Goal: Check status: Check status

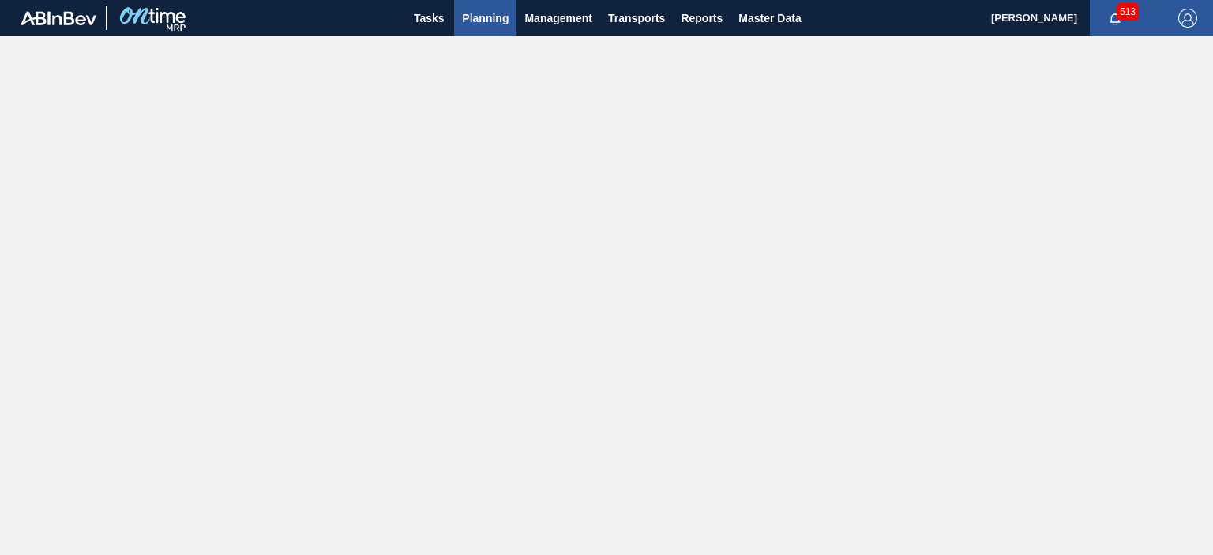
click at [472, 15] on span "Planning" at bounding box center [485, 18] width 47 height 19
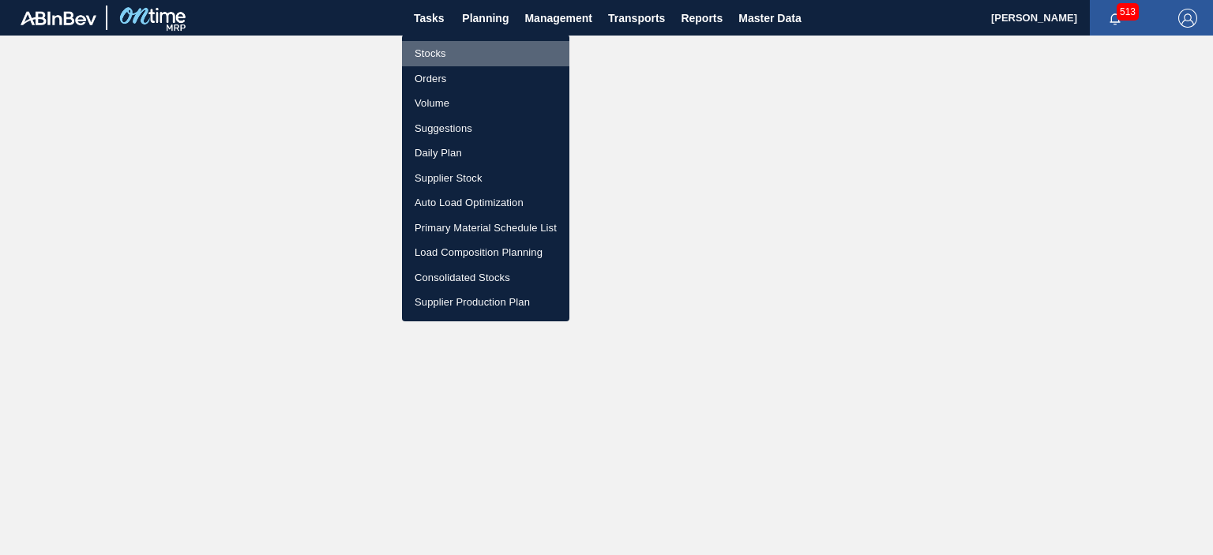
click at [431, 56] on li "Stocks" at bounding box center [485, 53] width 167 height 25
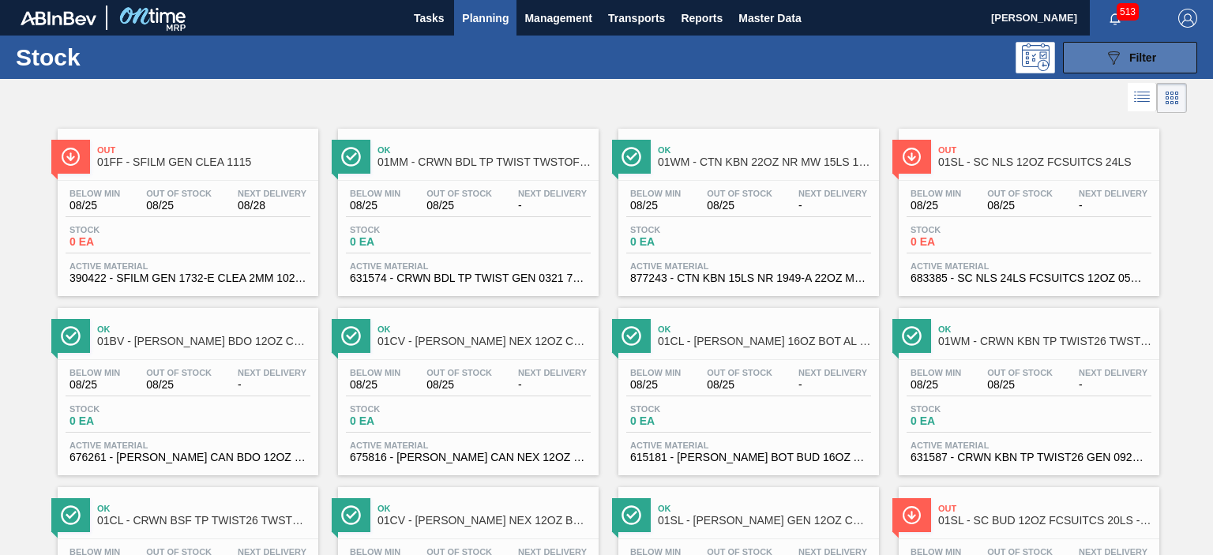
click at [1129, 51] on span "Filter" at bounding box center [1142, 57] width 27 height 13
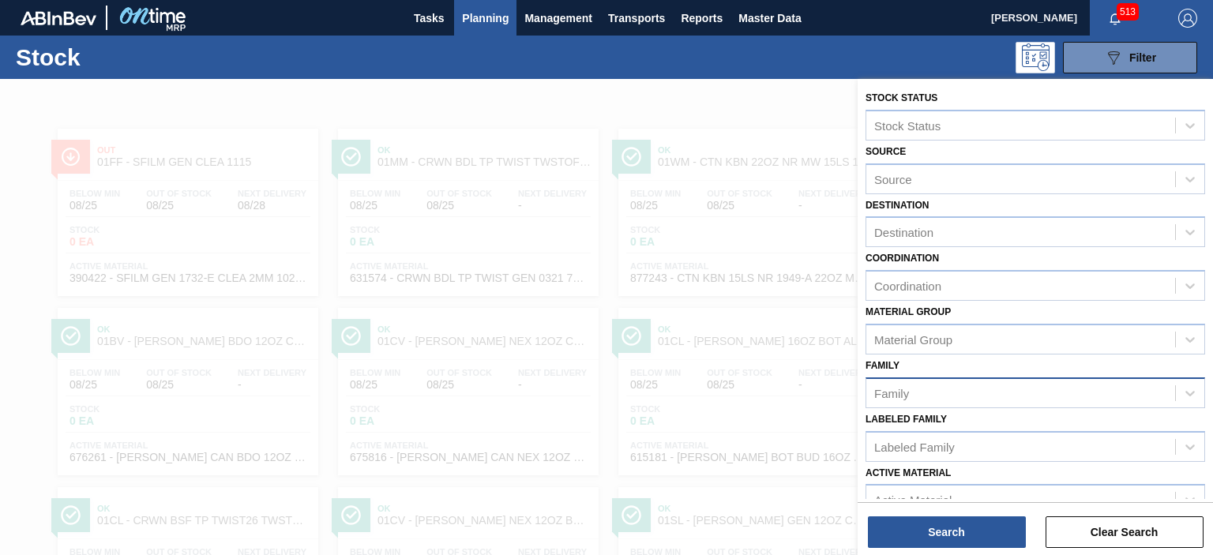
scroll to position [158, 0]
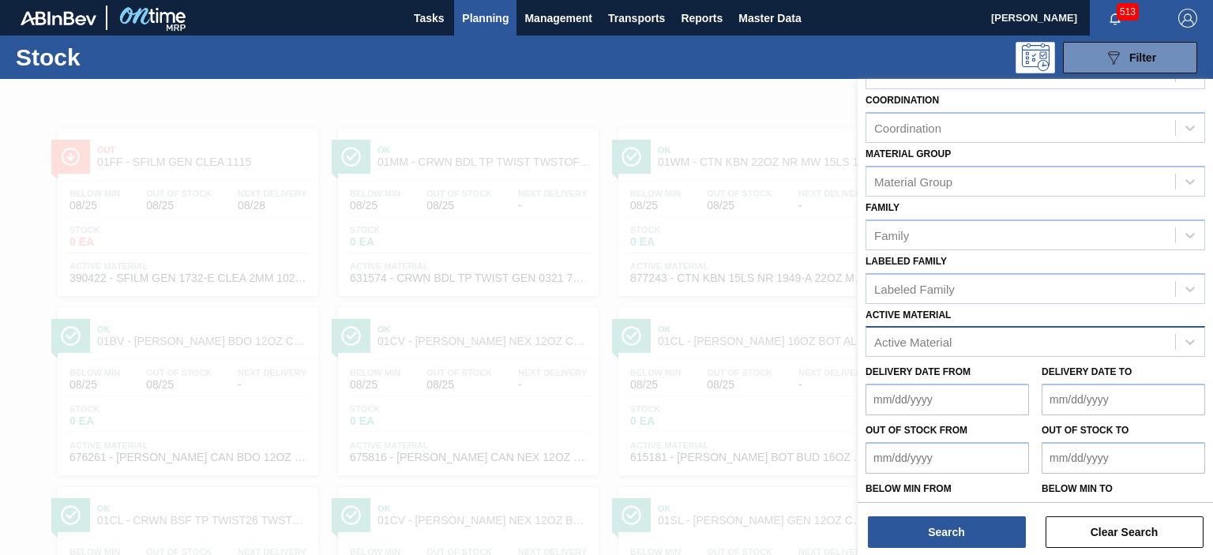
click at [937, 337] on div "Active Material" at bounding box center [912, 342] width 77 height 13
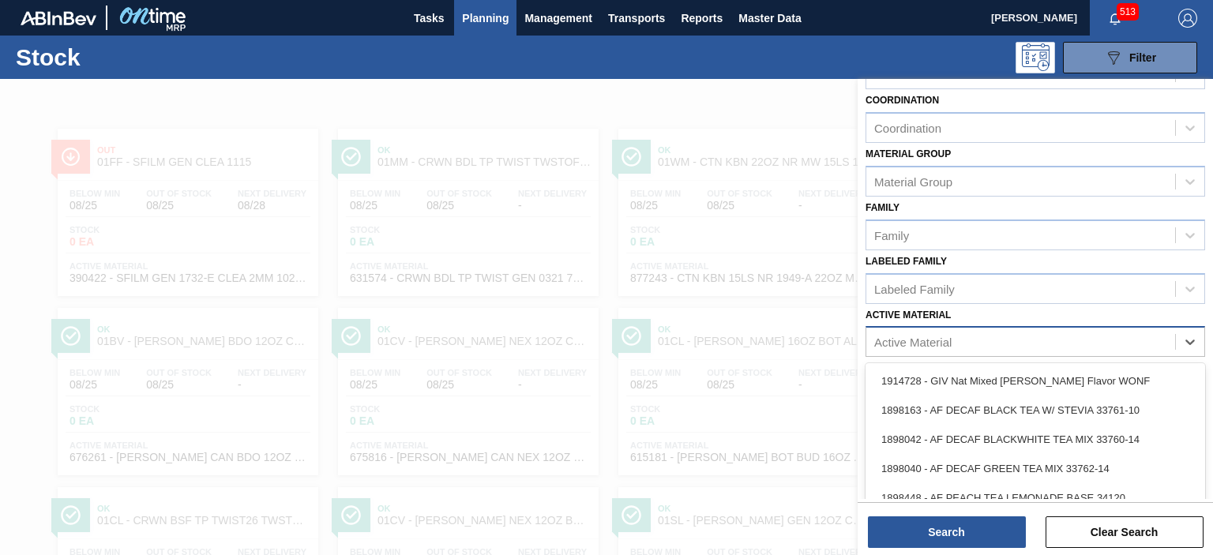
scroll to position [47, 0]
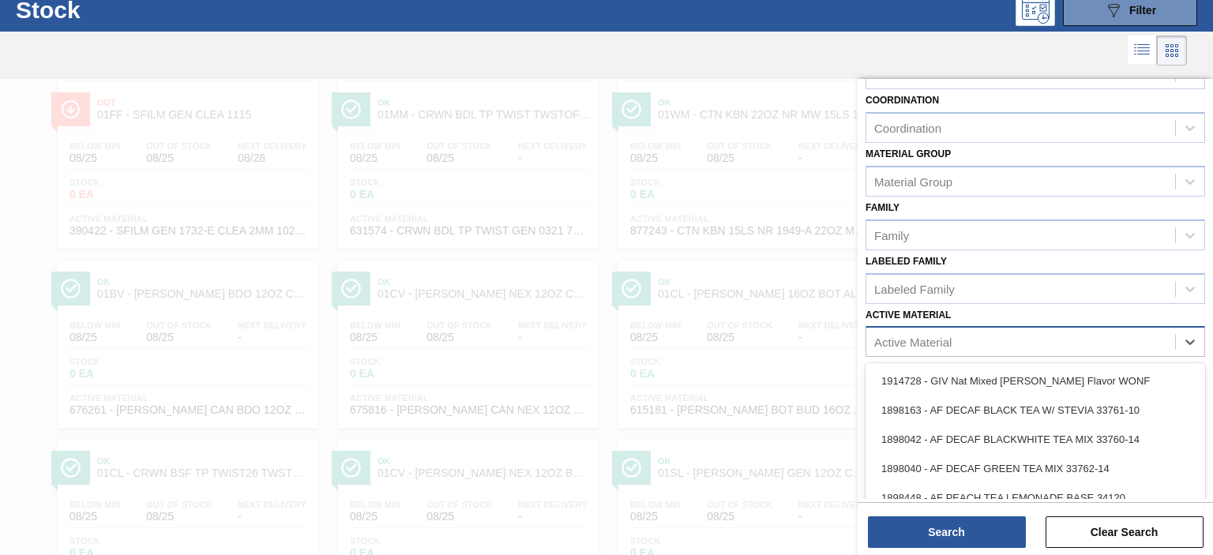
paste Material "50388701"
type Material "50388701"
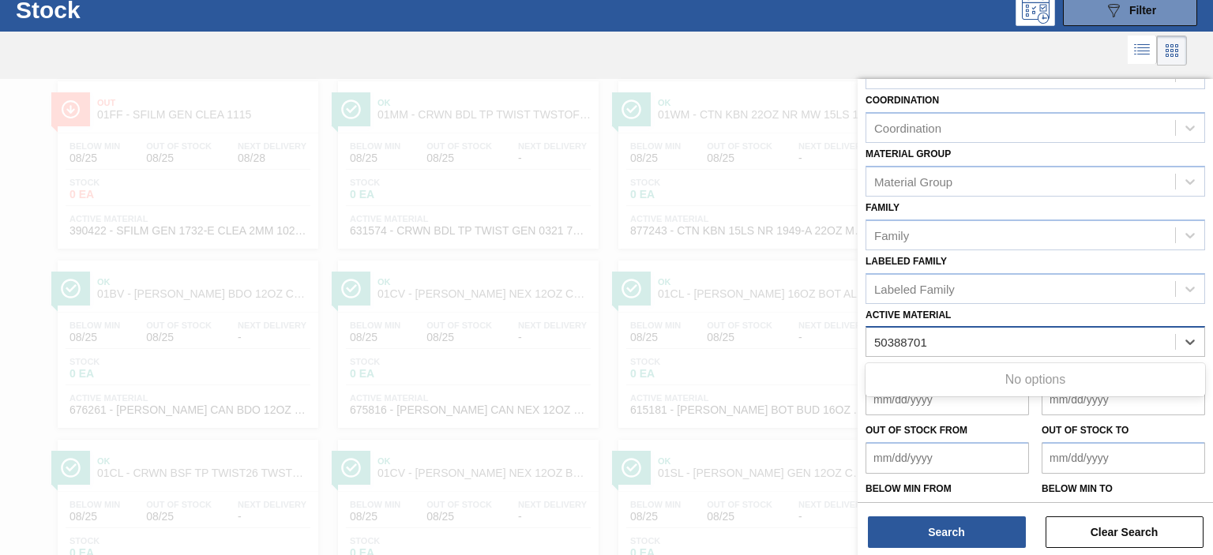
click at [874, 337] on Material "50388701" at bounding box center [901, 342] width 54 height 13
click at [944, 337] on div "Active Material" at bounding box center [1020, 342] width 309 height 23
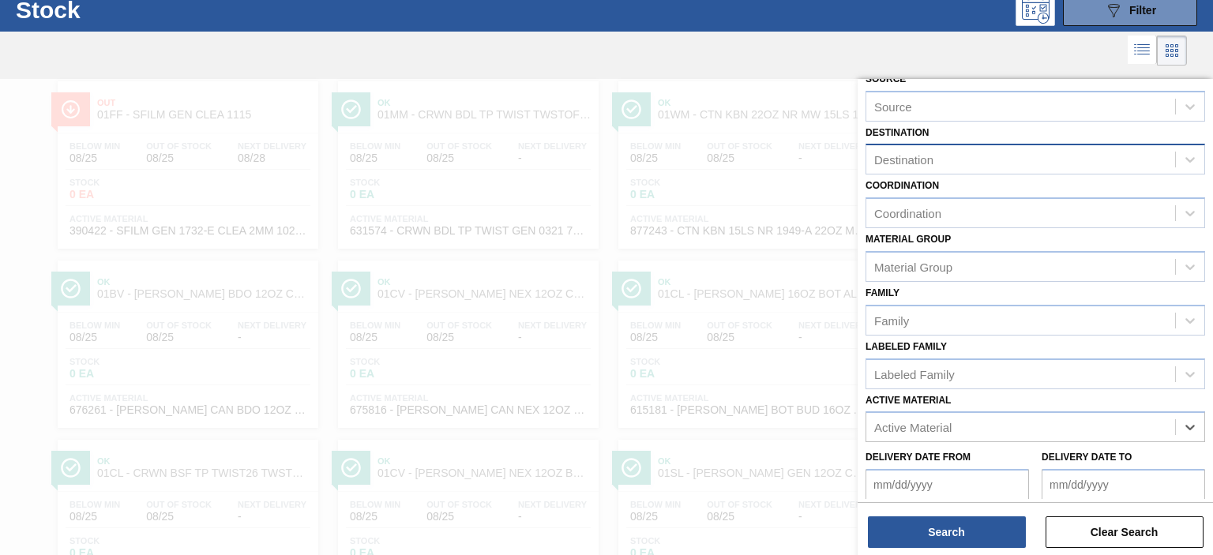
scroll to position [0, 0]
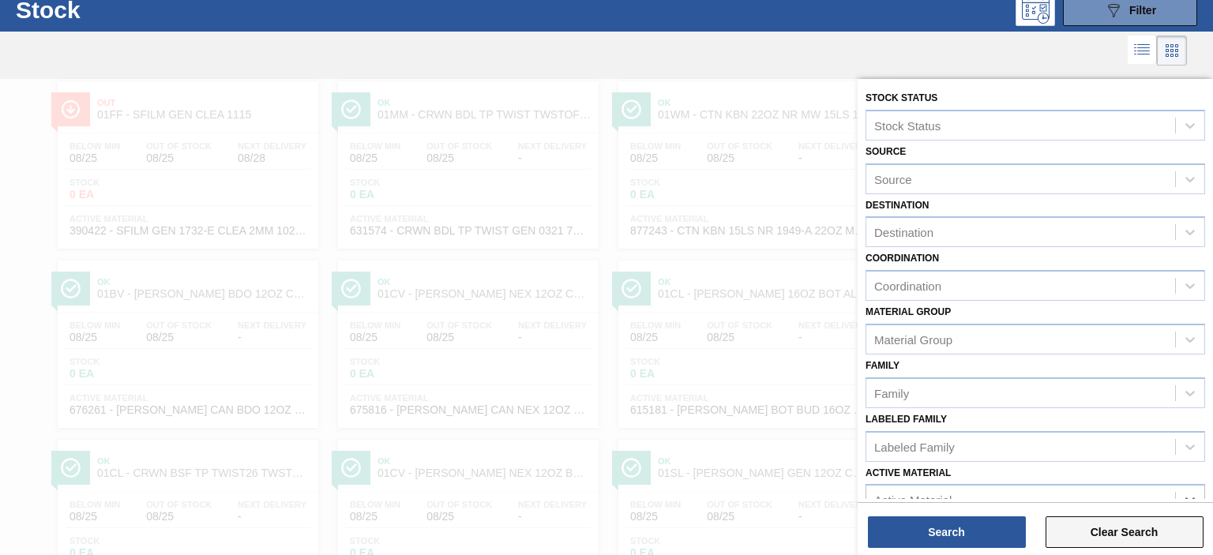
click at [1081, 529] on button "Clear Search" at bounding box center [1125, 533] width 158 height 32
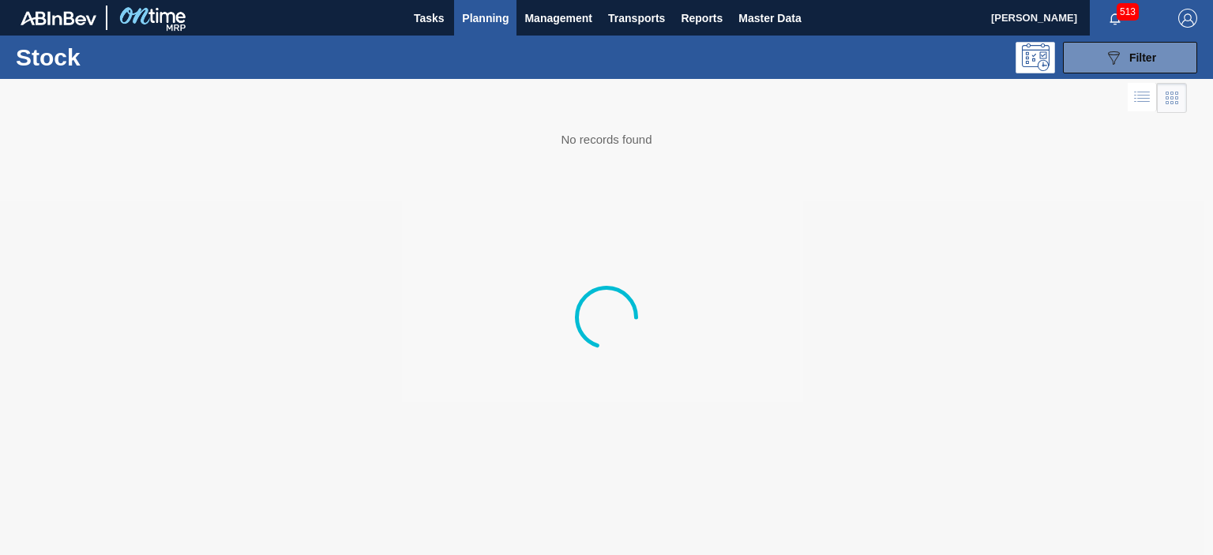
click at [492, 14] on span "Planning" at bounding box center [485, 18] width 47 height 19
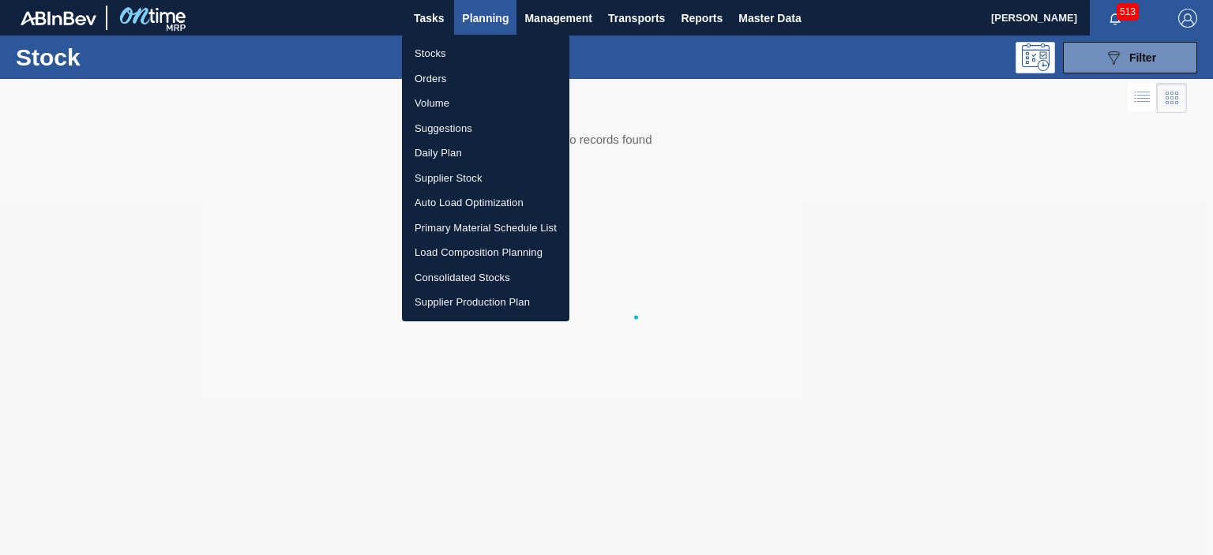
click at [464, 126] on li "Suggestions" at bounding box center [485, 128] width 167 height 25
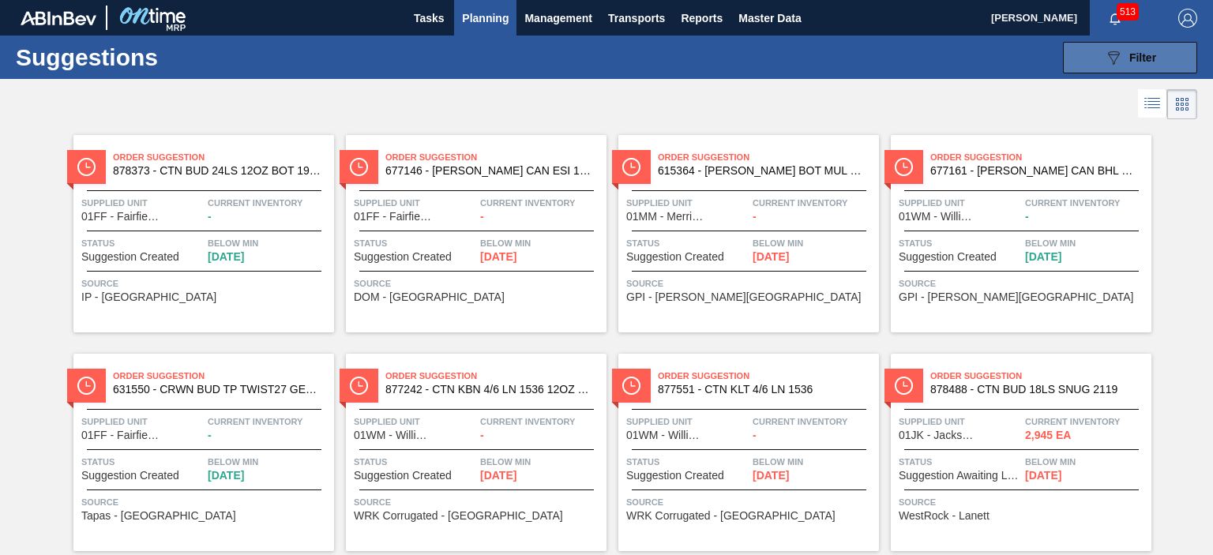
click at [1161, 55] on button "089F7B8B-B2A5-4AFE-B5C0-19BA573D28AC Filter" at bounding box center [1130, 58] width 134 height 32
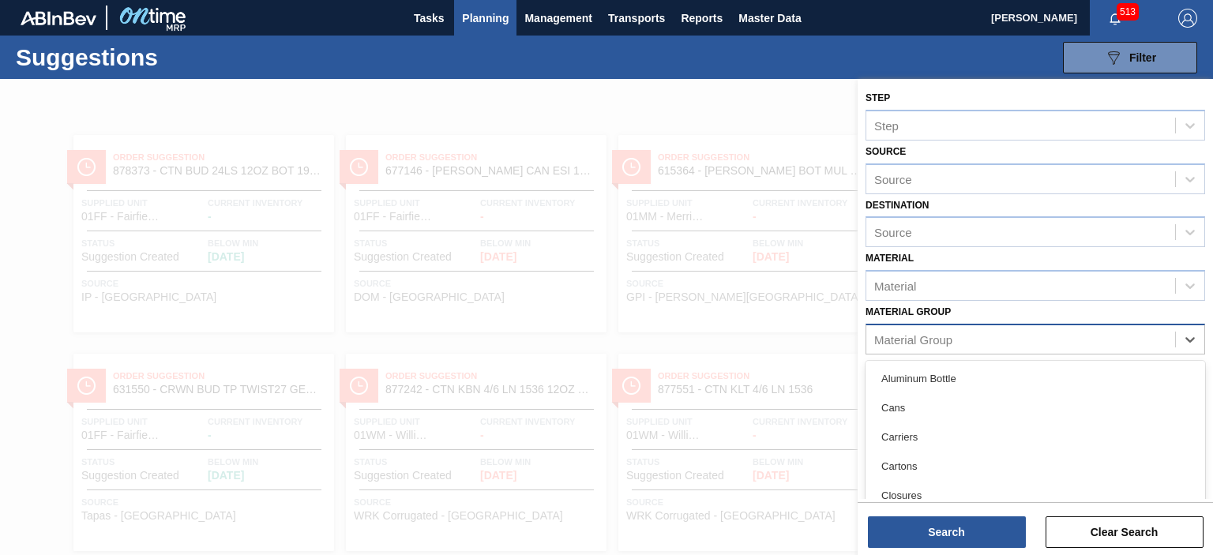
click at [960, 344] on div "Material Group" at bounding box center [1020, 339] width 309 height 23
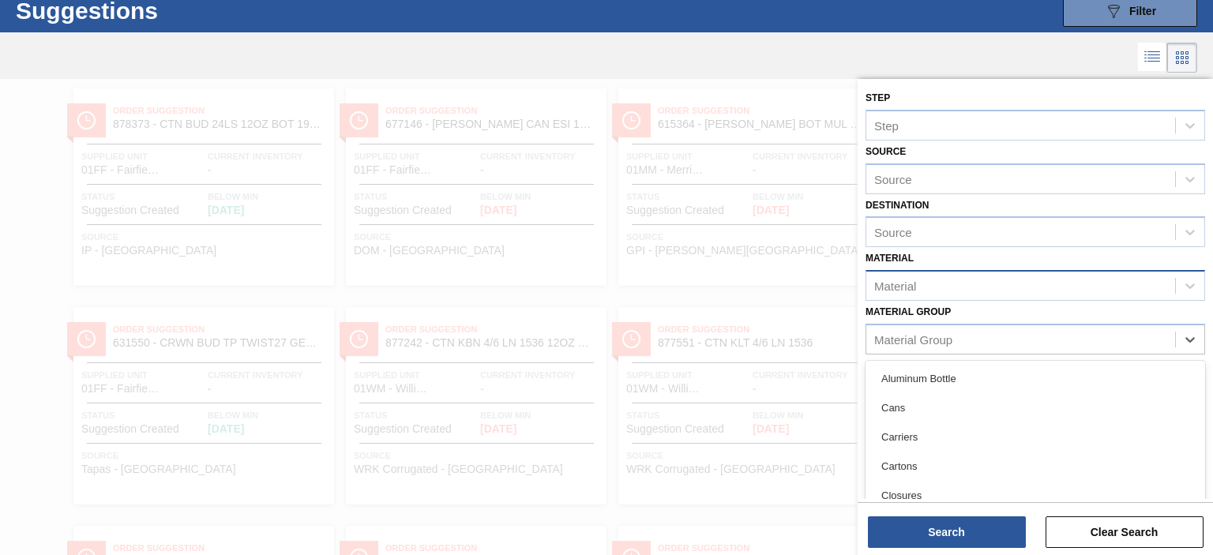
click at [924, 284] on div "Material" at bounding box center [1020, 286] width 309 height 23
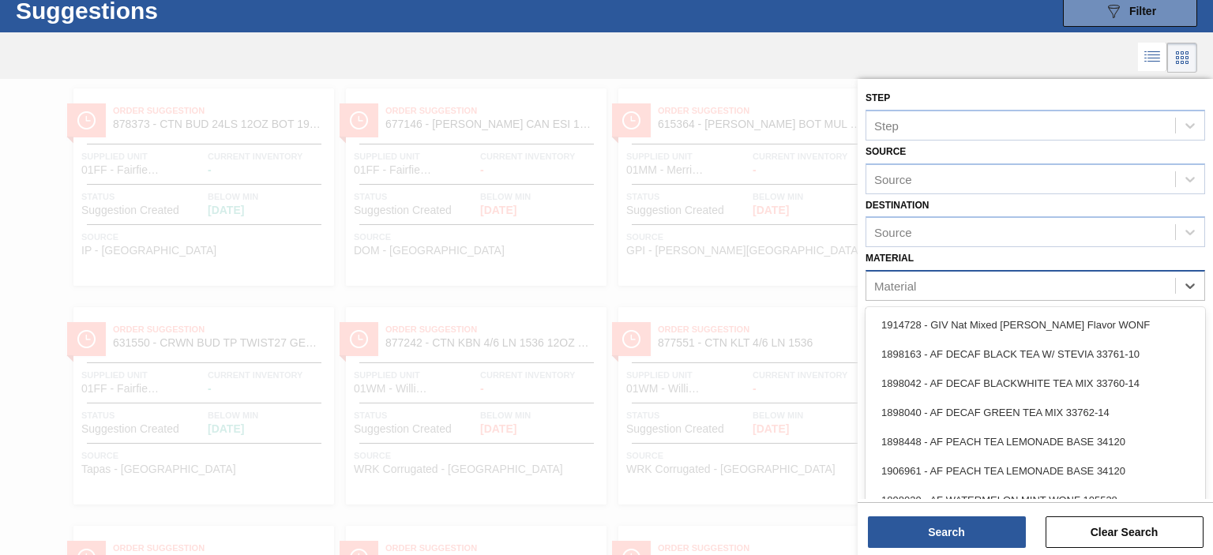
paste input "50388701"
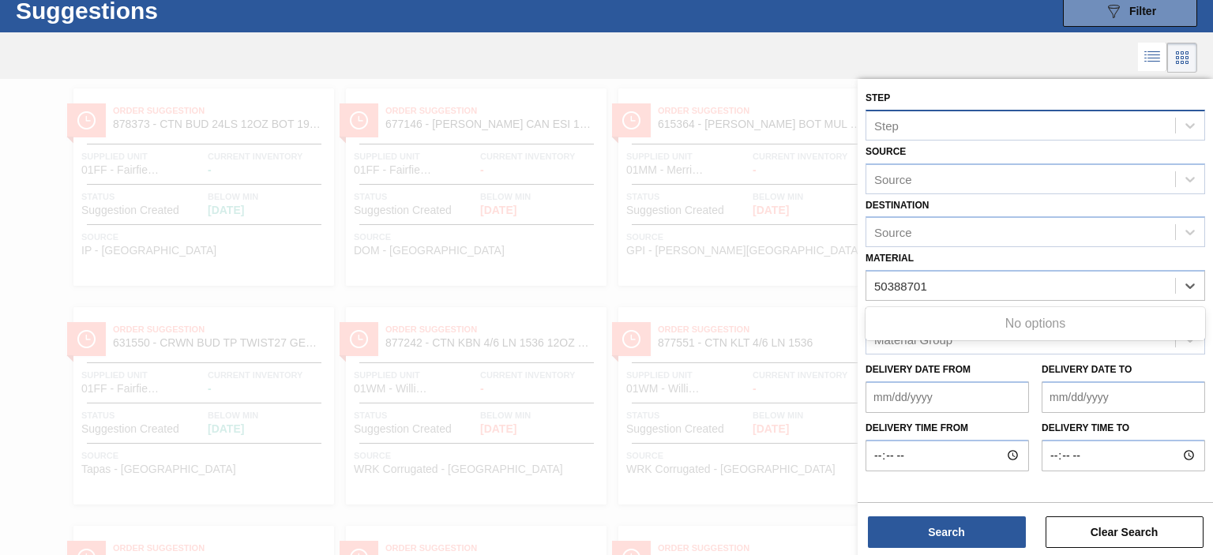
type input "50388701"
